Goal: Information Seeking & Learning: Learn about a topic

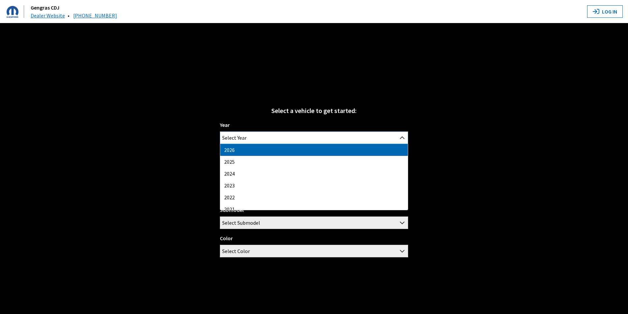
click at [336, 137] on span "Select Year" at bounding box center [314, 138] width 188 height 12
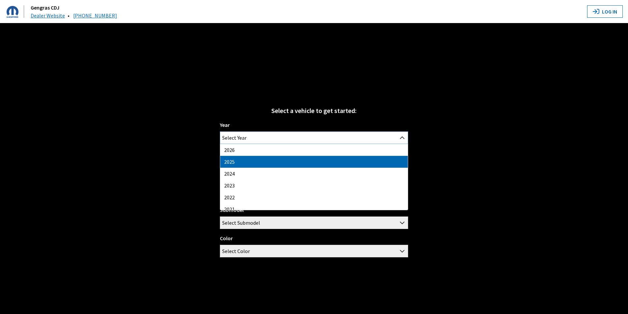
select select "43"
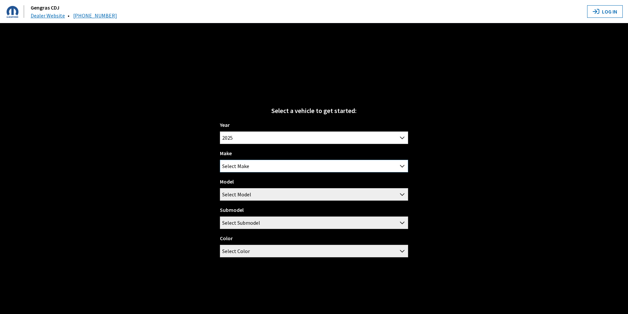
click at [275, 171] on span "Select Make" at bounding box center [314, 166] width 188 height 12
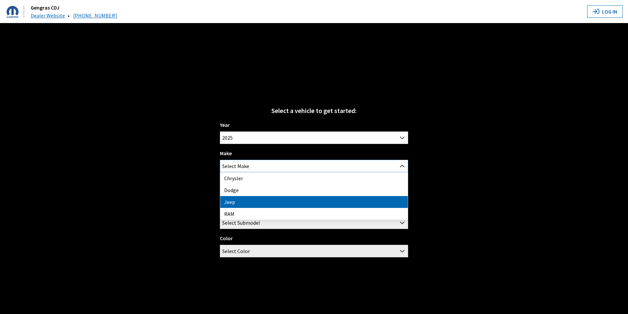
select select "16"
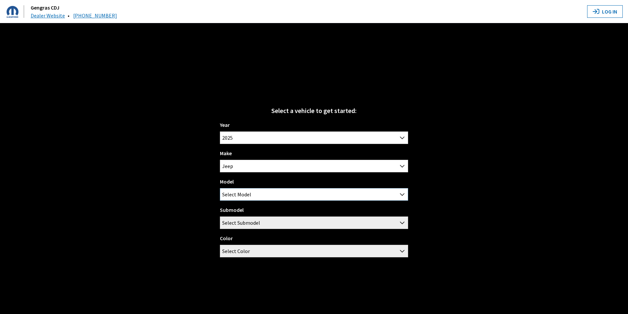
click at [274, 192] on span "Select Model" at bounding box center [314, 195] width 188 height 12
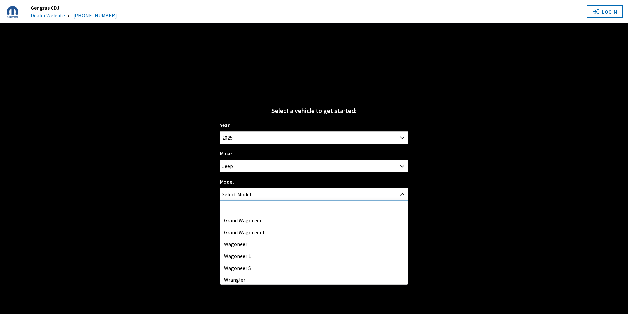
scroll to position [77, 0]
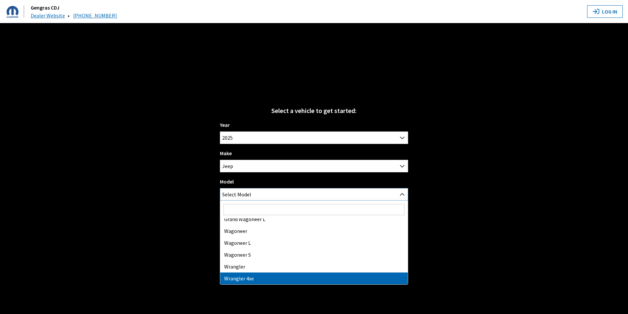
select select "1277"
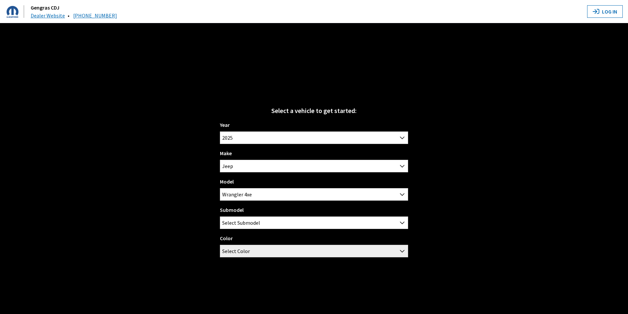
click at [280, 212] on div "Submodel 4-Door / High Altitude 4-Door / Rubicon 4-Door / Rubicon X 4-Door / Sa…" at bounding box center [314, 217] width 188 height 23
click at [280, 226] on span "Select Submodel" at bounding box center [314, 223] width 188 height 12
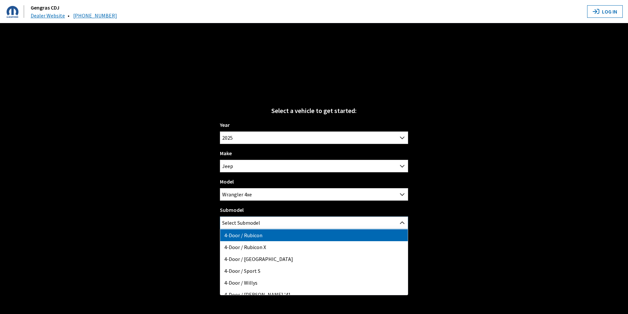
scroll to position [17, 0]
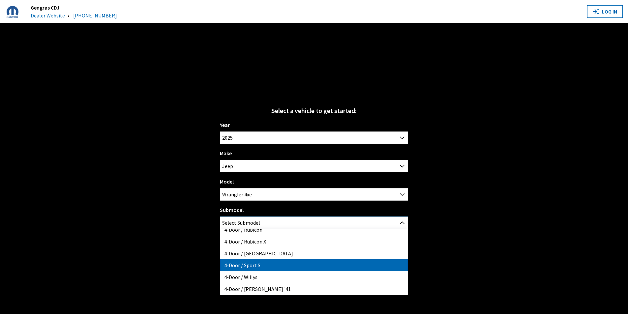
select select "2374"
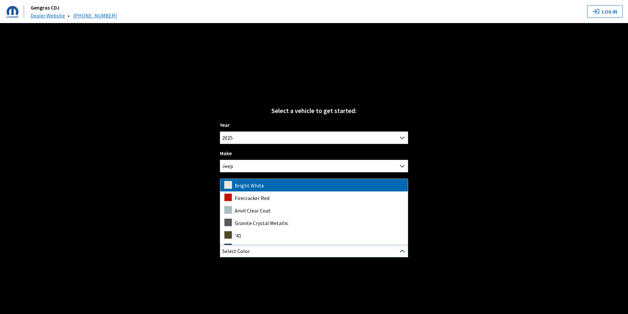
click at [294, 253] on span "Select Color" at bounding box center [314, 251] width 188 height 12
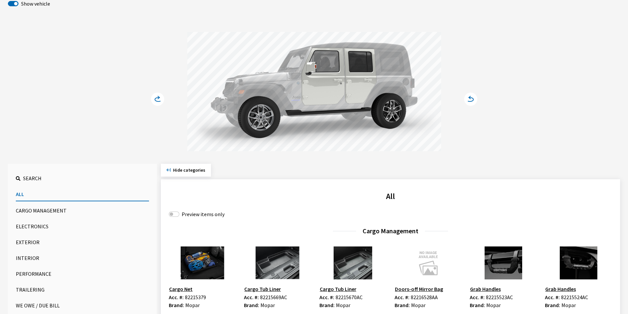
scroll to position [132, 0]
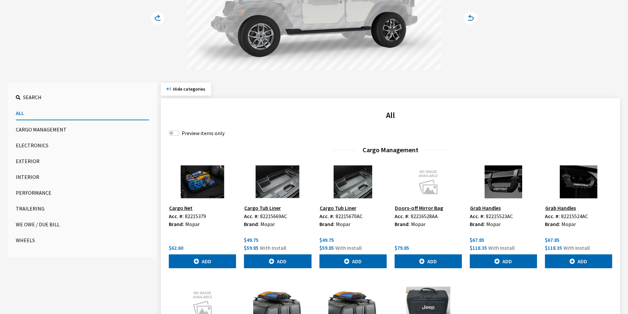
click at [37, 161] on button "Exterior" at bounding box center [82, 161] width 133 height 13
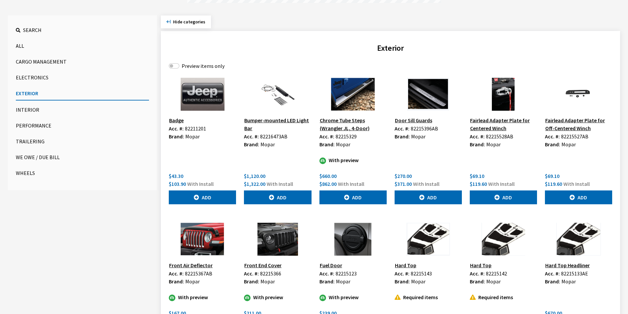
scroll to position [198, 0]
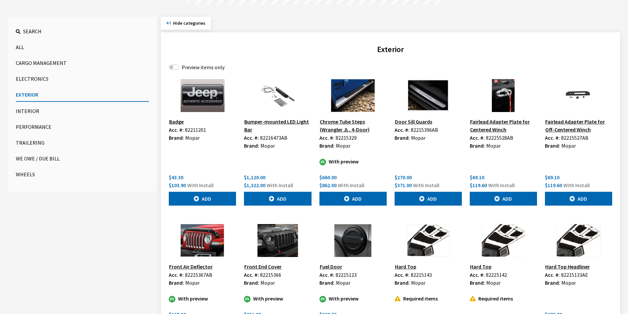
click at [32, 138] on button "Trailering" at bounding box center [82, 142] width 133 height 13
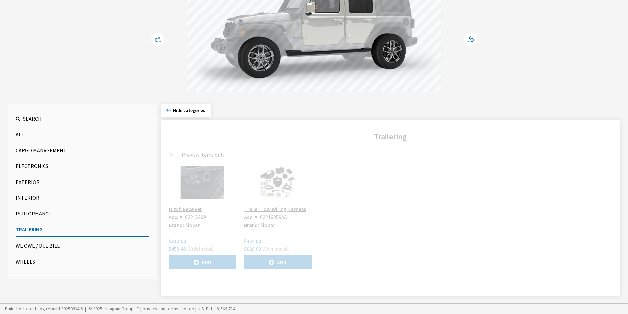
scroll to position [111, 0]
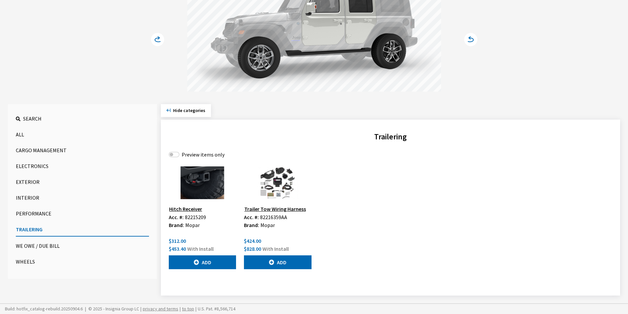
click at [284, 192] on img at bounding box center [277, 183] width 67 height 33
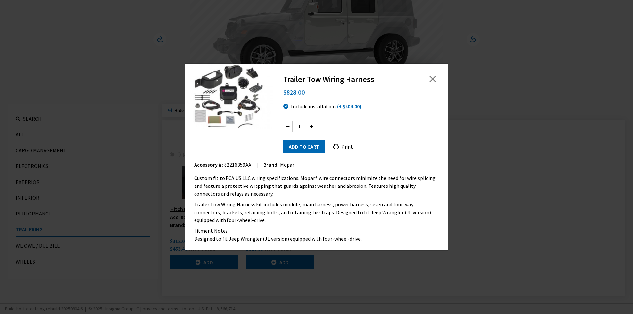
click at [346, 148] on button "Print" at bounding box center [343, 147] width 31 height 13
click at [433, 77] on button "Close" at bounding box center [433, 79] width 10 height 10
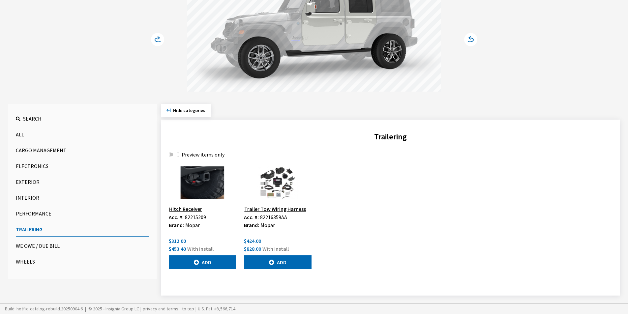
click at [197, 199] on img at bounding box center [202, 183] width 67 height 33
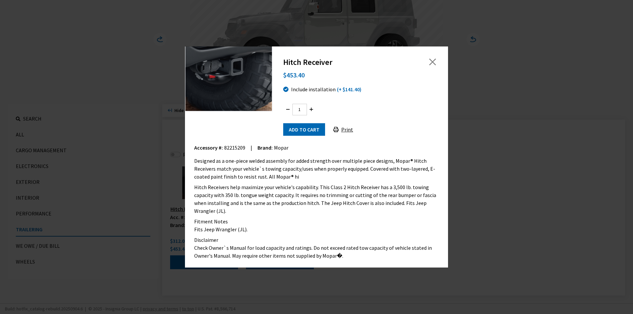
click at [344, 129] on button "Print" at bounding box center [343, 129] width 31 height 13
click at [433, 61] on button "Close" at bounding box center [433, 62] width 10 height 10
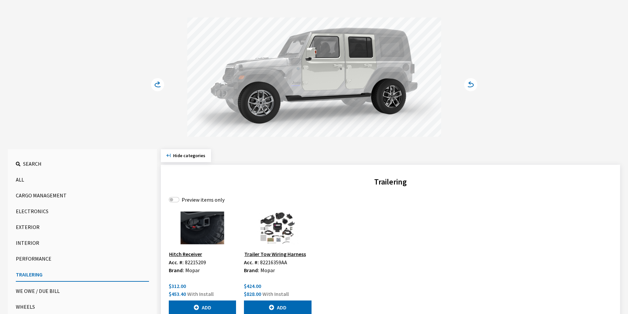
scroll to position [0, 0]
